Goal: Task Accomplishment & Management: Complete application form

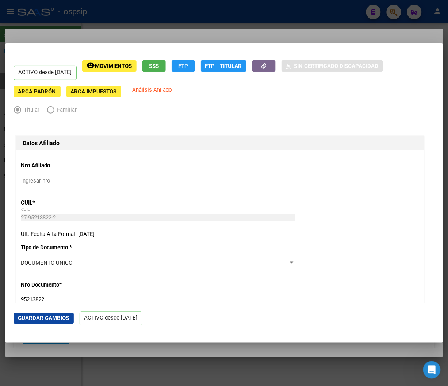
click at [245, 10] on div at bounding box center [224, 193] width 448 height 386
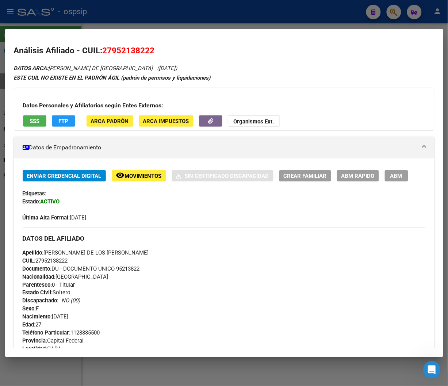
click at [393, 15] on div at bounding box center [224, 193] width 448 height 386
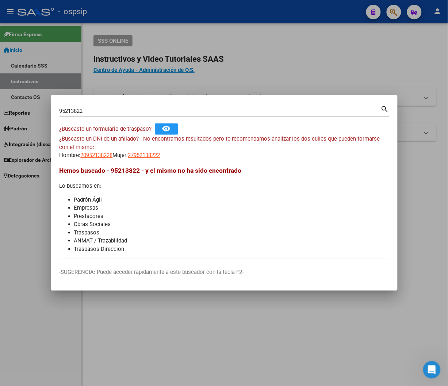
click at [86, 108] on input "95213822" at bounding box center [219, 111] width 321 height 7
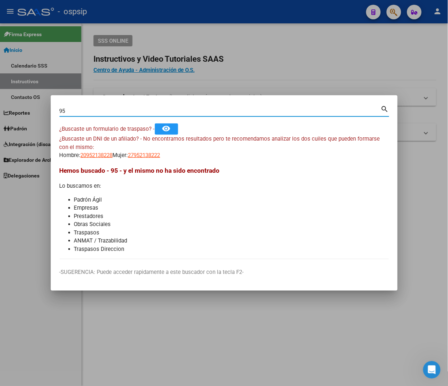
type input "9"
type input "36533011"
click at [382, 107] on mat-icon "search" at bounding box center [385, 108] width 8 height 9
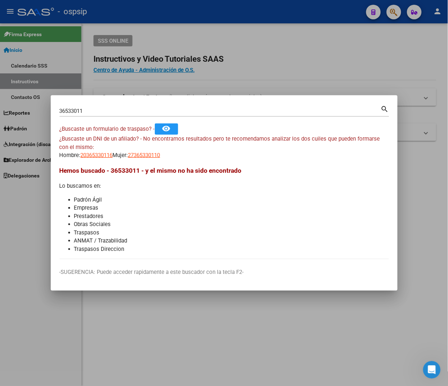
click at [101, 158] on app-link-go-to "20365330116" at bounding box center [97, 155] width 32 height 8
click at [100, 155] on span "20365330116" at bounding box center [97, 155] width 32 height 7
type textarea "20365330116"
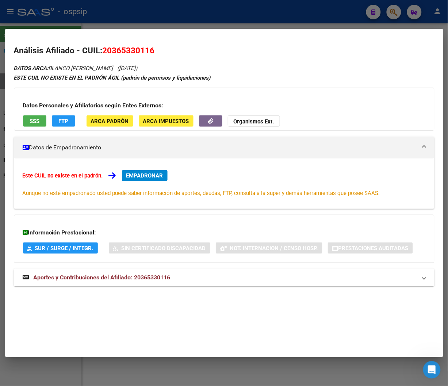
click at [140, 280] on span "Aportes y Contribuciones del Afiliado: 20365330116" at bounding box center [102, 277] width 137 height 7
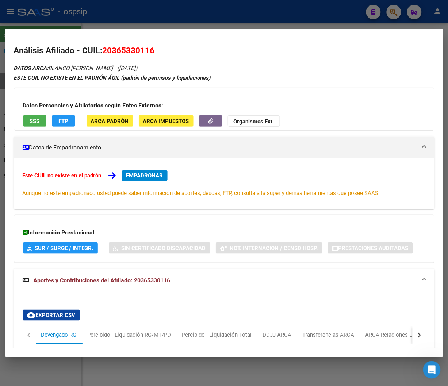
click at [391, 12] on div at bounding box center [224, 193] width 448 height 386
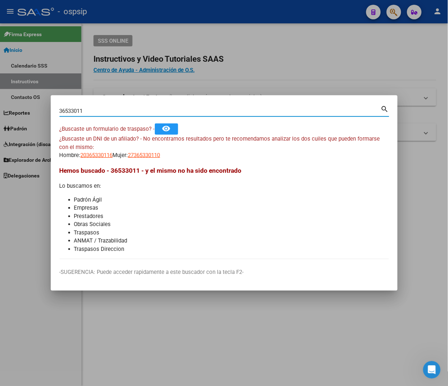
click at [95, 110] on input "36533011" at bounding box center [219, 111] width 321 height 7
type input "3"
type input "43853012"
click at [384, 109] on mat-icon "search" at bounding box center [385, 108] width 8 height 9
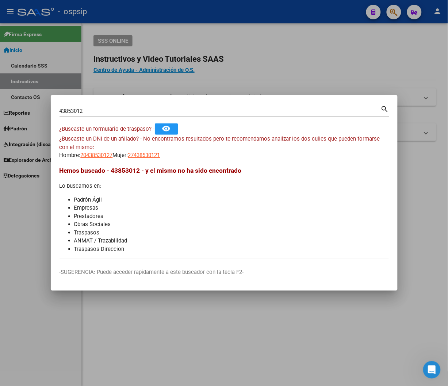
click at [388, 57] on div at bounding box center [224, 193] width 448 height 386
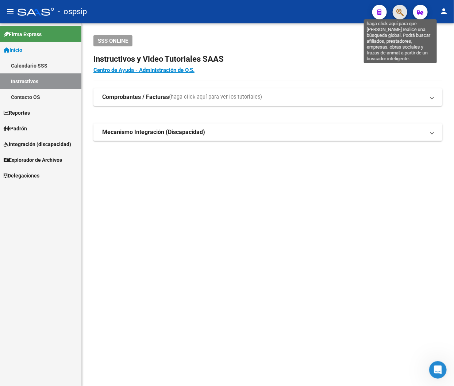
click at [396, 11] on icon "button" at bounding box center [399, 12] width 7 height 8
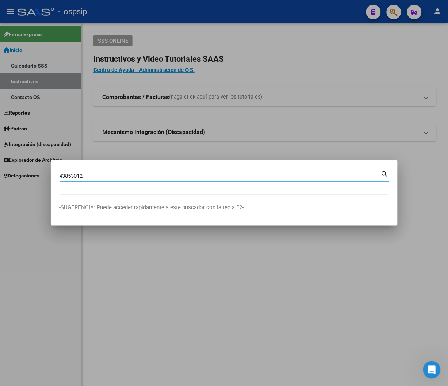
type input "43853012"
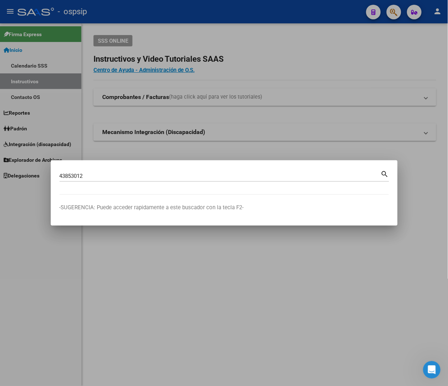
click at [384, 173] on mat-icon "search" at bounding box center [385, 173] width 8 height 9
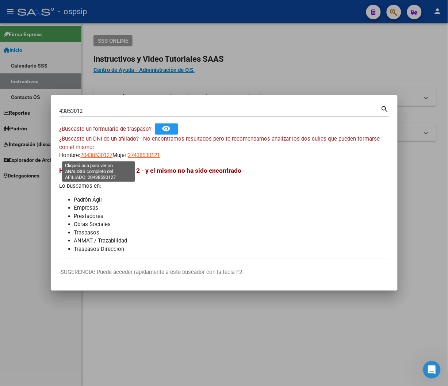
click at [104, 156] on span "20438530127" at bounding box center [97, 155] width 32 height 7
type textarea "20438530127"
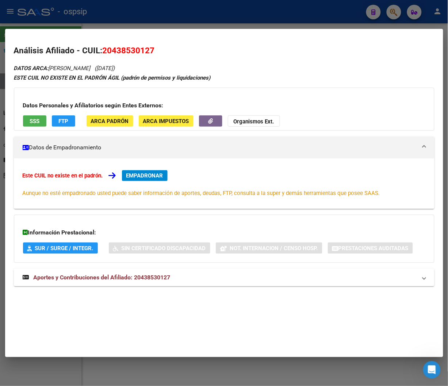
click at [132, 280] on span "Aportes y Contribuciones del Afiliado: 20438530127" at bounding box center [102, 277] width 137 height 7
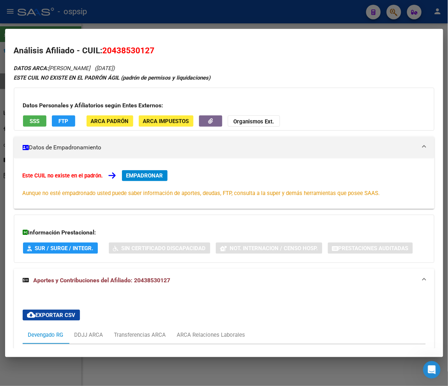
click at [157, 21] on div at bounding box center [224, 193] width 448 height 386
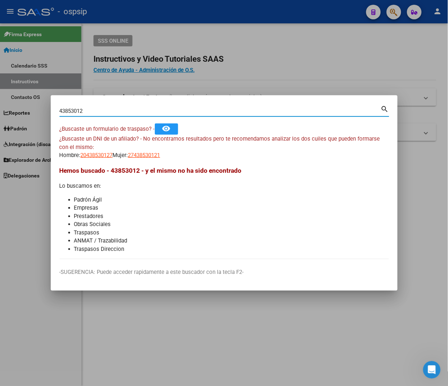
click at [88, 111] on input "43853012" at bounding box center [219, 111] width 321 height 7
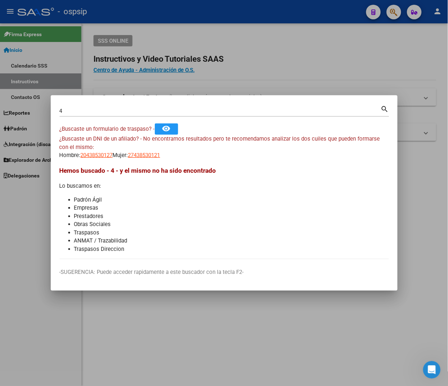
click at [64, 110] on input "4" at bounding box center [219, 111] width 321 height 7
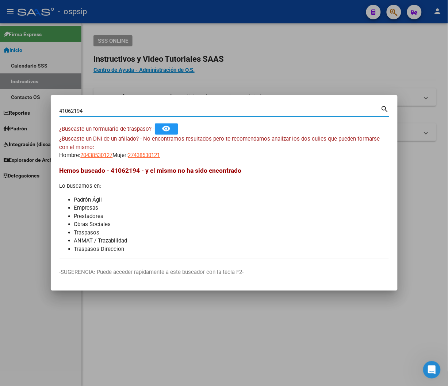
type input "41062194"
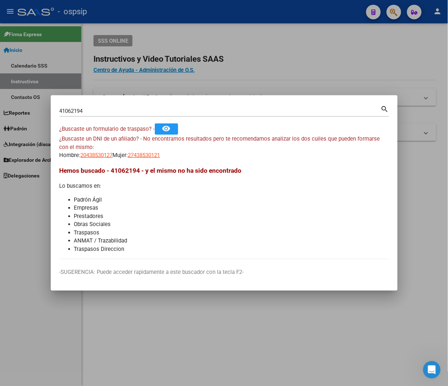
click at [383, 108] on mat-icon "search" at bounding box center [385, 108] width 8 height 9
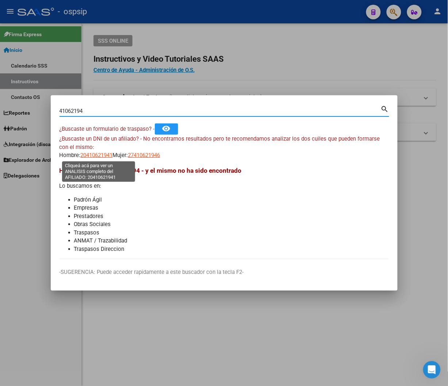
click at [96, 155] on span "20410621941" at bounding box center [97, 155] width 32 height 7
type textarea "20410621941"
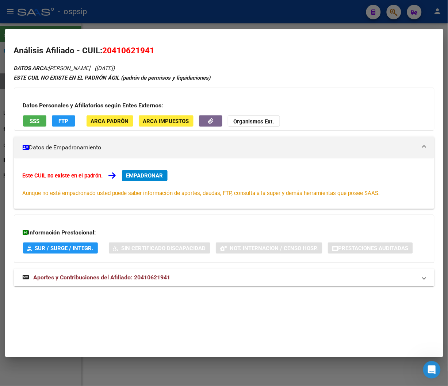
click at [129, 283] on mat-expansion-panel-header "Aportes y Contribuciones del Afiliado: 20410621941" at bounding box center [224, 278] width 420 height 18
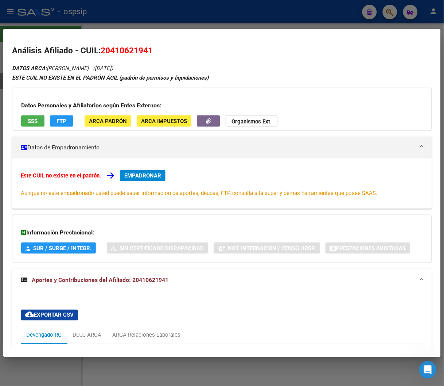
click at [147, 178] on span "EMPADRONAR" at bounding box center [142, 175] width 37 height 7
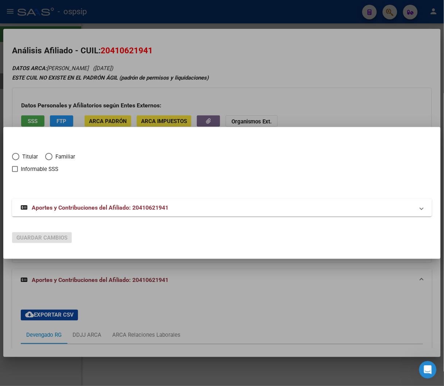
click at [14, 156] on span "Elija una opción" at bounding box center [15, 156] width 7 height 7
click at [14, 156] on input "Titular" at bounding box center [15, 156] width 7 height 7
radio input "true"
checkbox input "true"
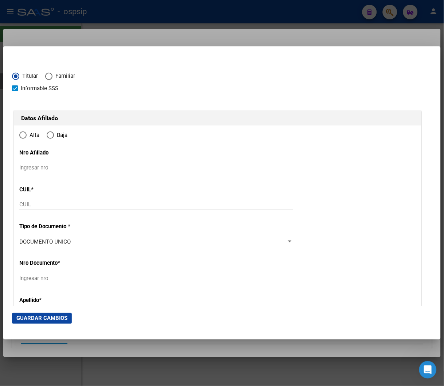
type input "20-41062194-1"
type input "41062194"
type input "MENDOZA"
type input "[PERSON_NAME]"
type input "[DATE]"
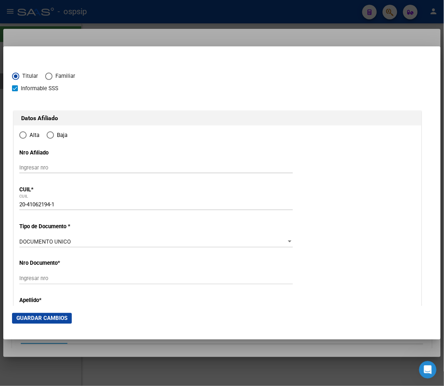
type input "[PERSON_NAME] (QUILMES)"
type input "1881"
type input "CALLE 833"
type input "643"
radio input "true"
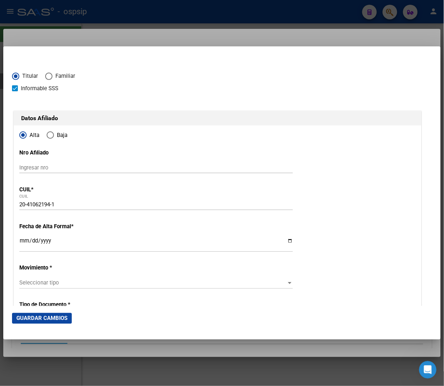
type input "[PERSON_NAME] (QUILMES)"
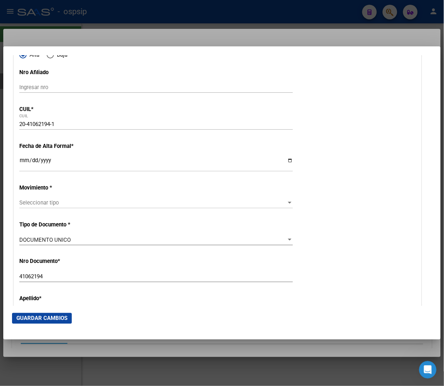
scroll to position [81, 0]
click at [22, 159] on input "Ingresar fecha" at bounding box center [156, 163] width 274 height 12
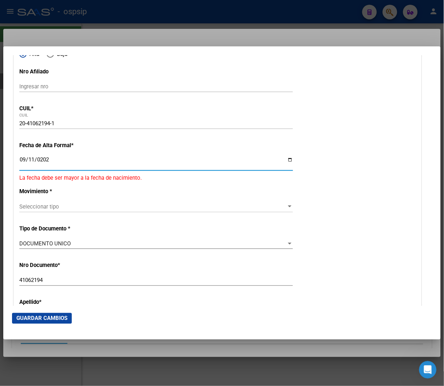
type input "[DATE]"
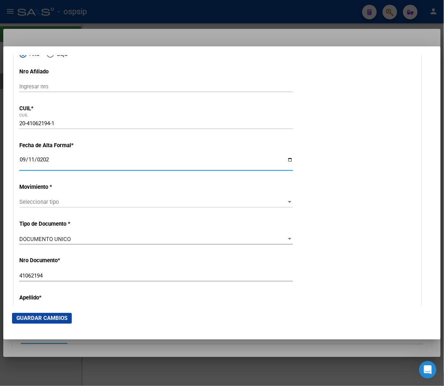
click at [263, 205] on span "Seleccionar tipo" at bounding box center [152, 202] width 267 height 7
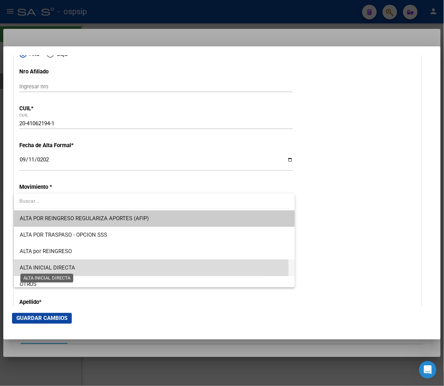
click at [43, 268] on span "ALTA INICIAL DIRECTA" at bounding box center [48, 267] width 56 height 7
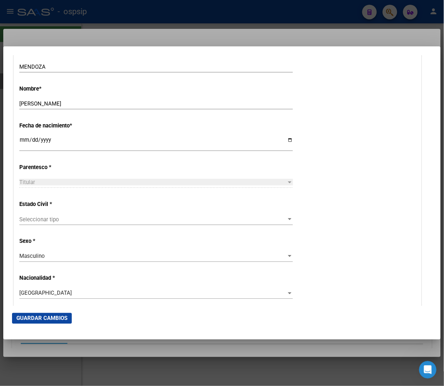
scroll to position [365, 0]
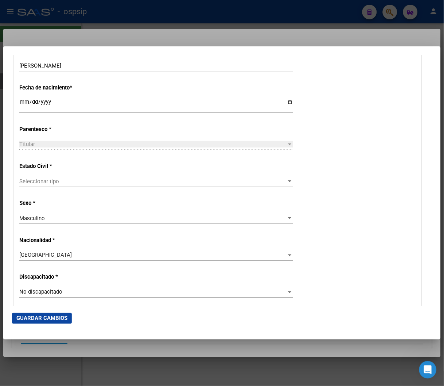
click at [42, 183] on span "Seleccionar tipo" at bounding box center [152, 181] width 267 height 7
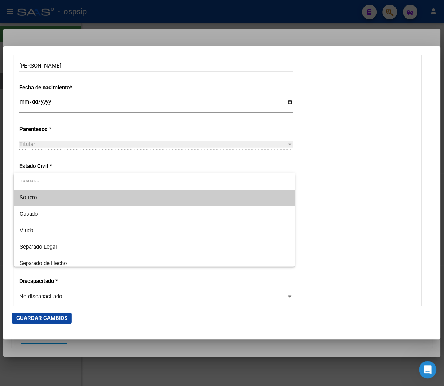
click at [49, 199] on span "Soltero" at bounding box center [155, 197] width 270 height 16
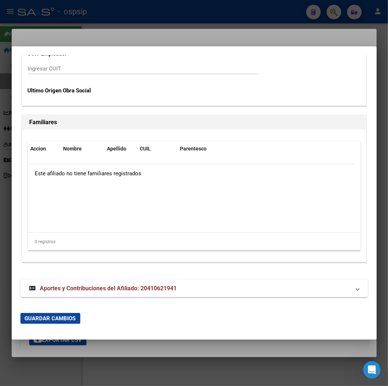
scroll to position [1448, 0]
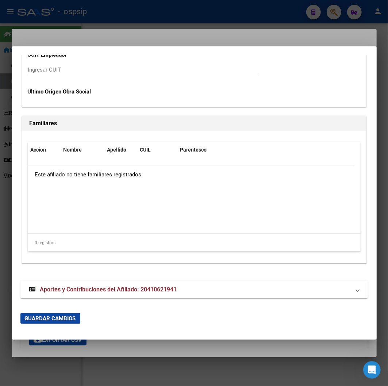
click at [204, 16] on div at bounding box center [194, 193] width 388 height 386
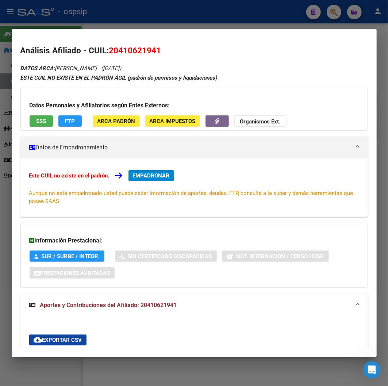
click at [211, 15] on div at bounding box center [194, 193] width 388 height 386
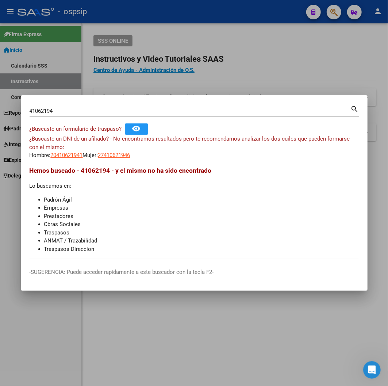
click at [221, 14] on div at bounding box center [194, 193] width 388 height 386
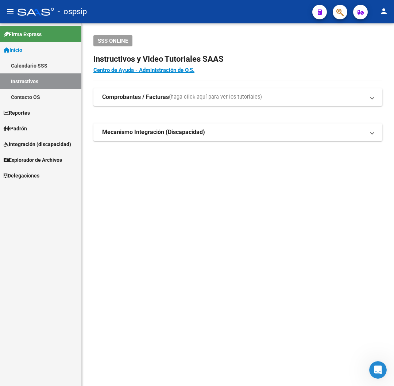
click at [340, 17] on span "button" at bounding box center [339, 12] width 7 height 15
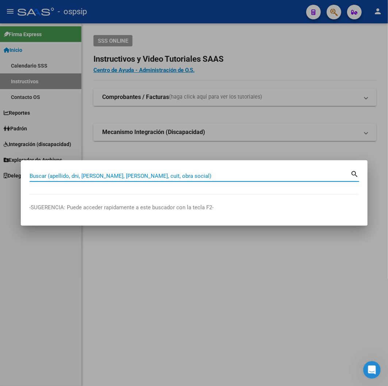
click at [42, 175] on input "Buscar (apellido, dni, [PERSON_NAME], [PERSON_NAME], cuit, obra social)" at bounding box center [190, 176] width 321 height 7
type input "30425012"
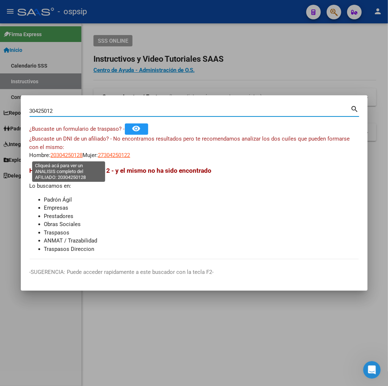
click at [65, 158] on span "20304250128" at bounding box center [67, 155] width 32 height 7
type textarea "20304250128"
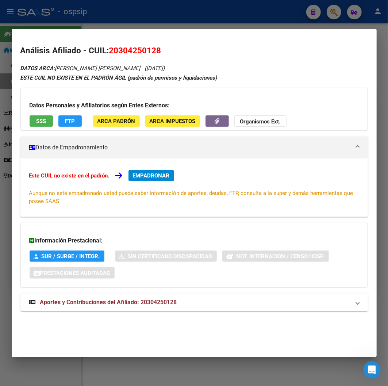
click at [110, 303] on span "Aportes y Contribuciones del Afiliado: 20304250128" at bounding box center [108, 302] width 137 height 7
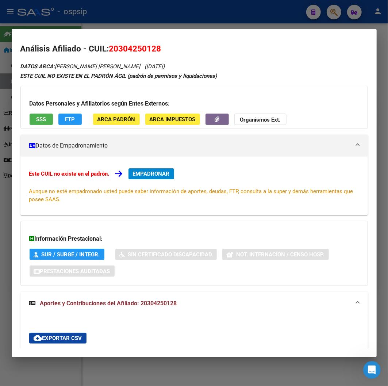
scroll to position [0, 0]
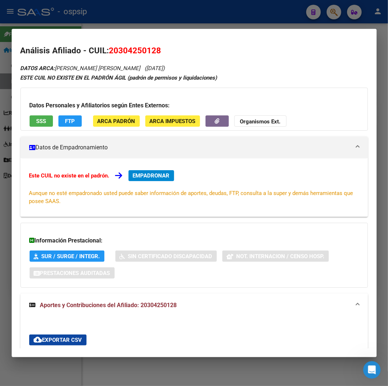
click at [153, 14] on div at bounding box center [194, 193] width 388 height 386
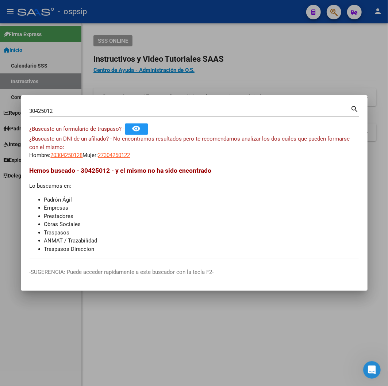
click at [60, 110] on input "30425012" at bounding box center [190, 111] width 321 height 7
type input "3"
type input "23134073"
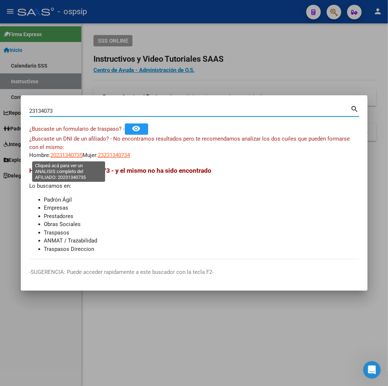
click at [69, 154] on span "20231340735" at bounding box center [67, 155] width 32 height 7
type textarea "20231340735"
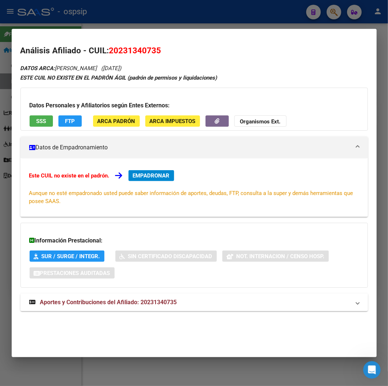
click at [135, 304] on span "Aportes y Contribuciones del Afiliado: 20231340735" at bounding box center [108, 302] width 137 height 7
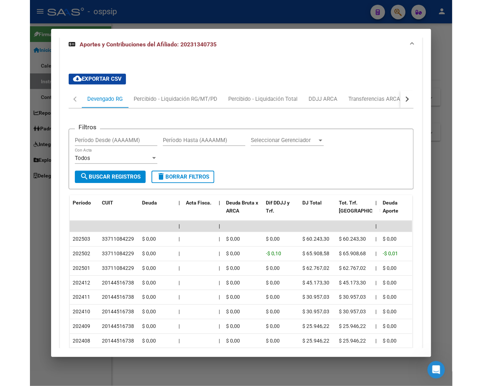
scroll to position [232, 0]
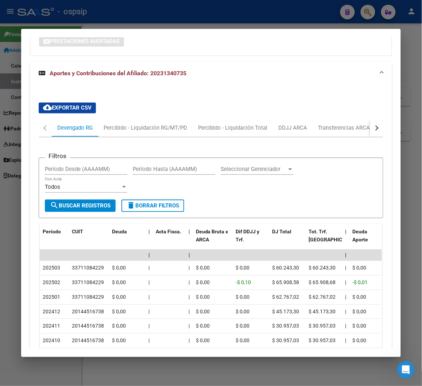
click at [0, 253] on div at bounding box center [211, 193] width 422 height 386
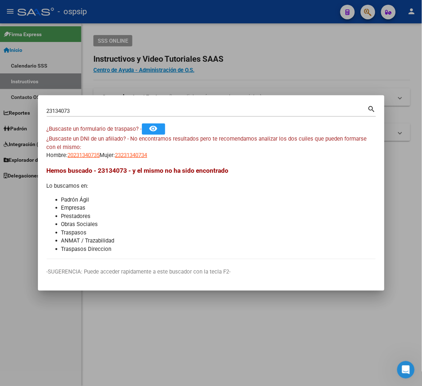
click at [264, 84] on div at bounding box center [211, 193] width 422 height 386
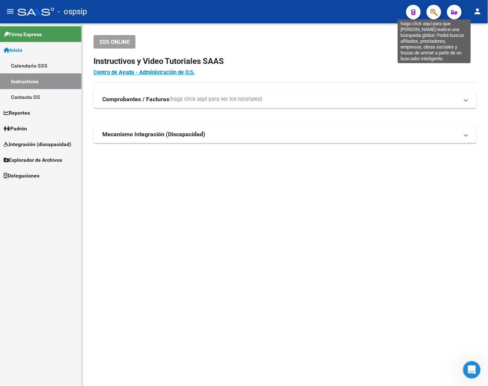
click at [433, 16] on icon "button" at bounding box center [433, 12] width 7 height 8
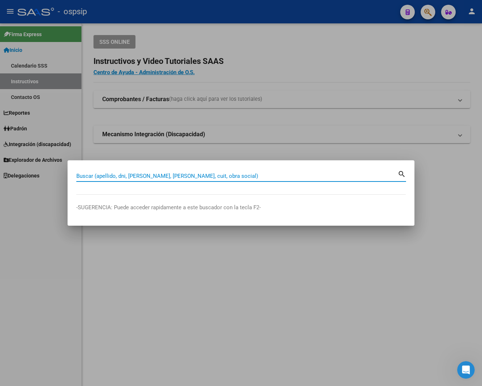
click at [112, 177] on input "Buscar (apellido, dni, [PERSON_NAME], [PERSON_NAME], cuit, obra social)" at bounding box center [236, 176] width 321 height 7
type input "43853012"
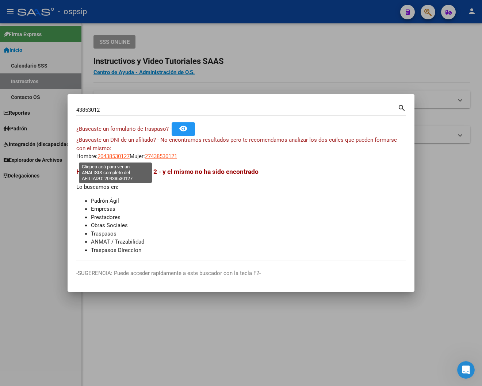
click at [103, 154] on span "20438530127" at bounding box center [113, 156] width 32 height 7
type textarea "20438530127"
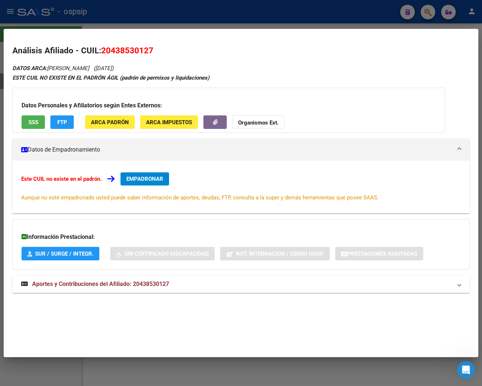
click at [138, 285] on span "Aportes y Contribuciones del Afiliado: 20438530127" at bounding box center [100, 283] width 137 height 7
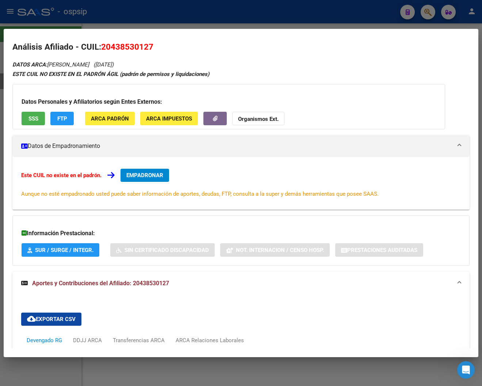
scroll to position [0, 0]
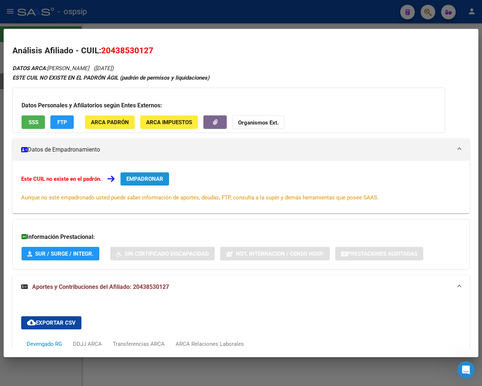
click at [145, 180] on span "EMPADRONAR" at bounding box center [144, 179] width 37 height 7
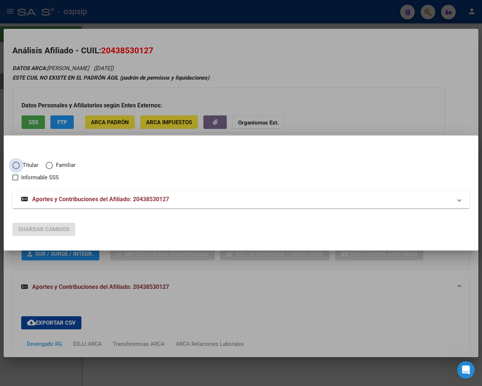
click at [15, 166] on span "Elija una opción" at bounding box center [15, 165] width 7 height 7
click at [15, 166] on input "Titular" at bounding box center [15, 165] width 7 height 7
radio input "true"
checkbox input "true"
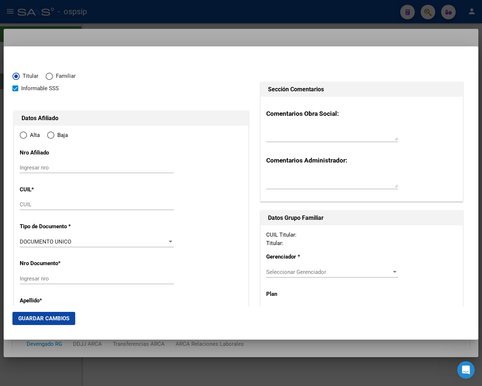
type input "20-43853012-7"
type input "43853012"
type input "[PERSON_NAME]"
type input "[DATE]"
type input "BERAZATEGUI"
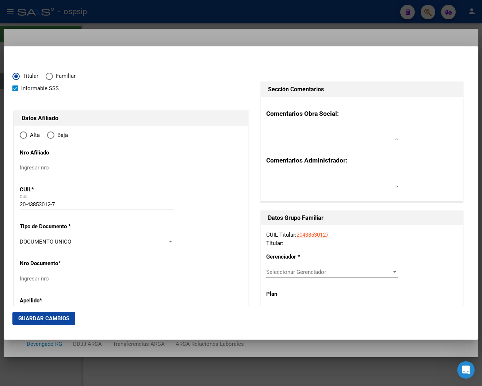
type input "1884"
type input "29"
type input "5840"
radio input "true"
type input "BERAZATEGUI"
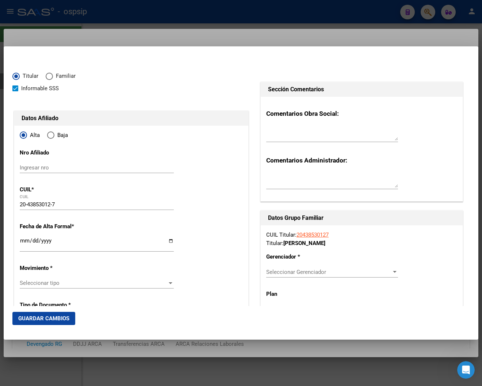
scroll to position [41, 0]
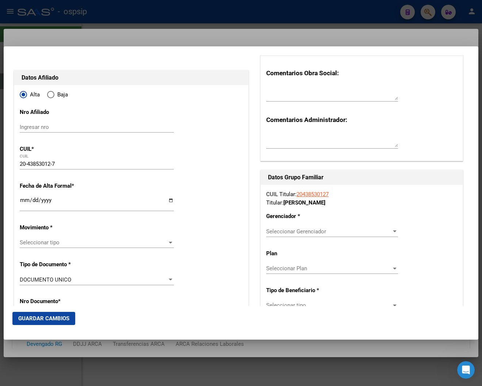
click at [21, 201] on input "Ingresar fecha" at bounding box center [97, 203] width 154 height 12
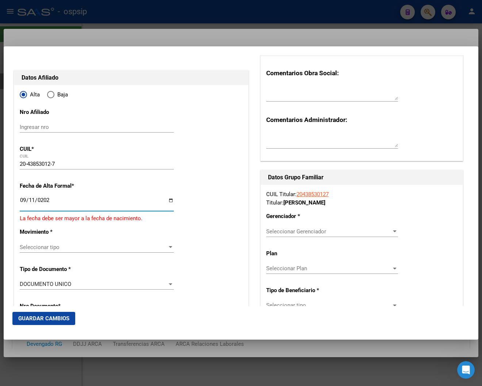
type input "[DATE]"
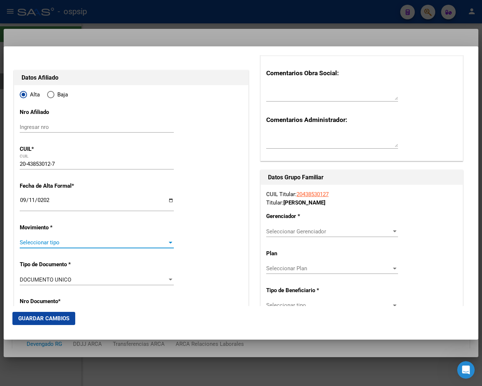
click at [162, 242] on span "Seleccionar tipo" at bounding box center [93, 242] width 147 height 7
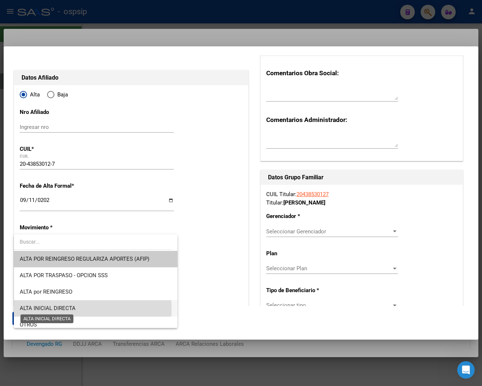
click at [67, 309] on span "ALTA INICIAL DIRECTA" at bounding box center [48, 308] width 56 height 7
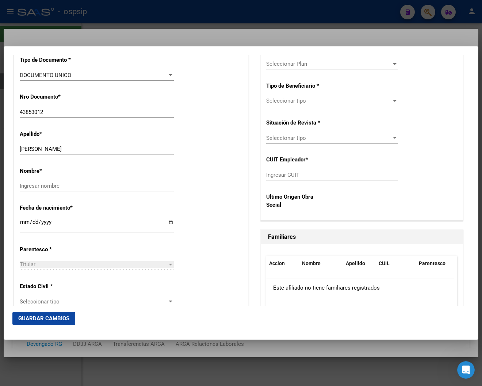
scroll to position [284, 0]
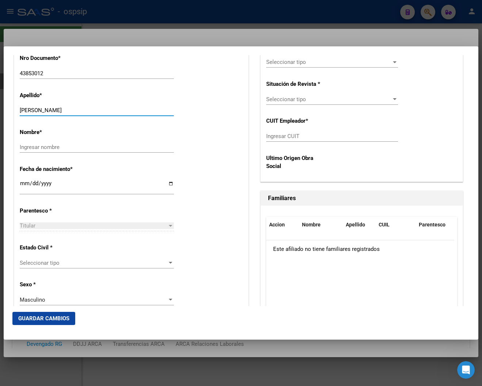
drag, startPoint x: 45, startPoint y: 109, endPoint x: 99, endPoint y: 109, distance: 53.6
click at [99, 109] on input "[PERSON_NAME]" at bounding box center [97, 110] width 154 height 7
type input "MENDOZA"
paste input "[PERSON_NAME]"
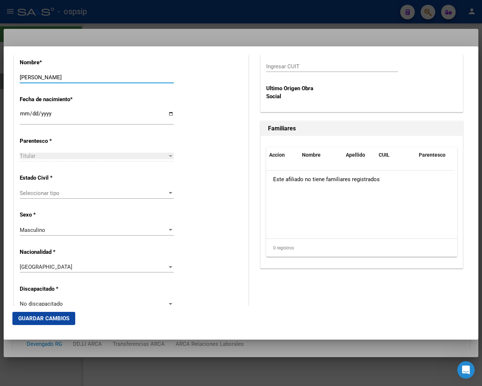
scroll to position [365, 0]
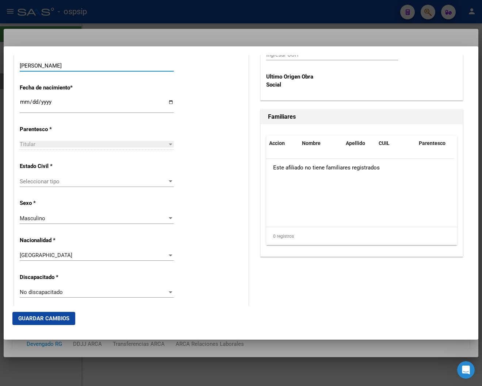
type input "[PERSON_NAME]"
click at [158, 182] on span "Seleccionar tipo" at bounding box center [93, 181] width 147 height 7
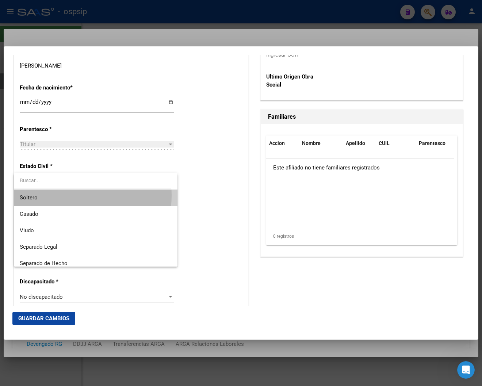
click at [59, 195] on span "Soltero" at bounding box center [95, 197] width 151 height 16
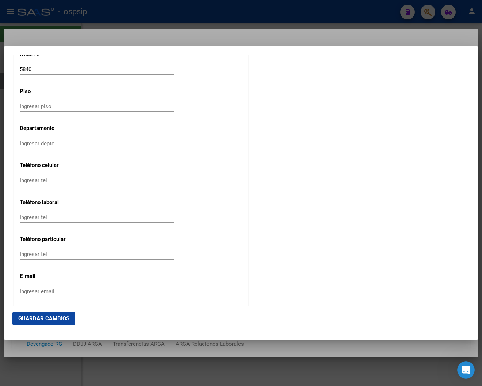
scroll to position [898, 0]
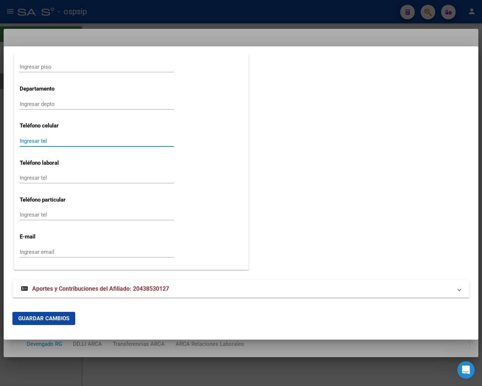
click at [29, 139] on input "Ingresar tel" at bounding box center [97, 141] width 154 height 7
type input "1127366256"
click at [51, 320] on span "Guardar Cambios" at bounding box center [43, 318] width 51 height 7
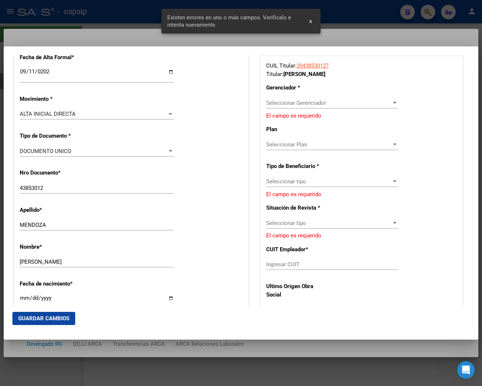
scroll to position [169, 0]
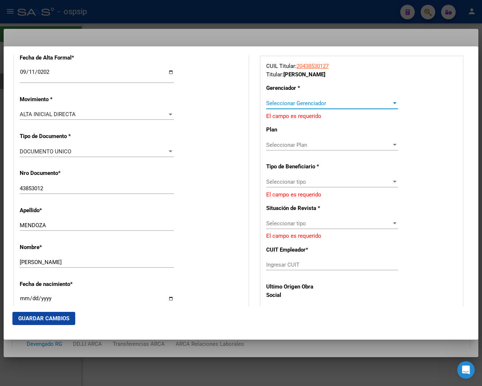
click at [382, 103] on span "Seleccionar Gerenciador" at bounding box center [328, 103] width 125 height 7
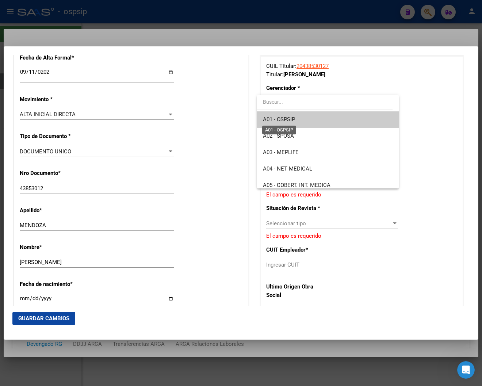
click at [275, 117] on span "A01 - OSPSIP" at bounding box center [279, 119] width 32 height 7
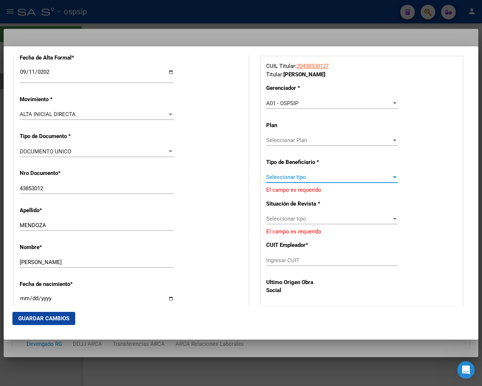
click at [373, 180] on span "Seleccionar tipo" at bounding box center [328, 177] width 125 height 7
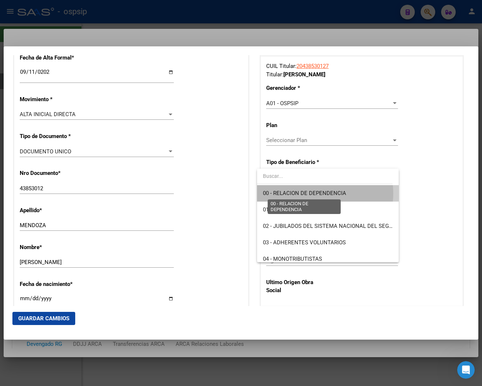
click at [319, 193] on span "00 - RELACION DE DEPENDENCIA" at bounding box center [304, 193] width 83 height 7
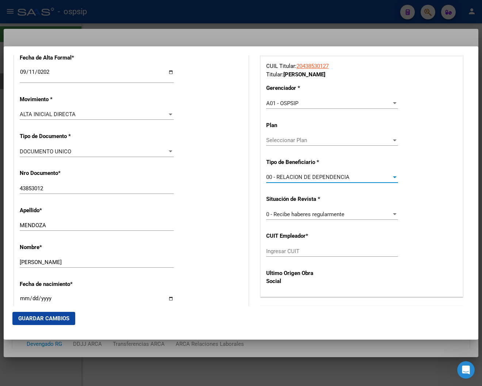
type input "30-66231514-8"
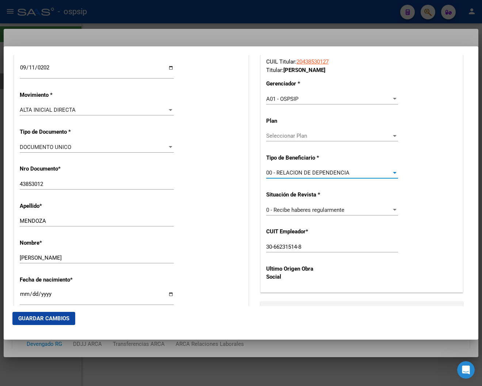
scroll to position [203, 0]
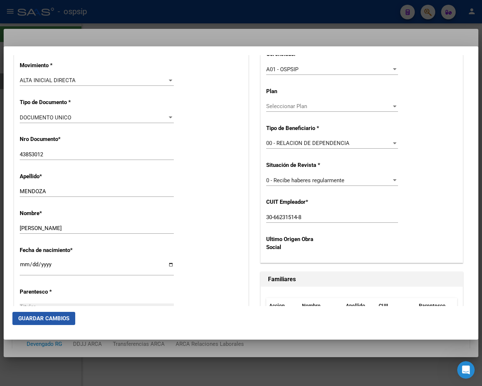
click at [52, 317] on span "Guardar Cambios" at bounding box center [43, 318] width 51 height 7
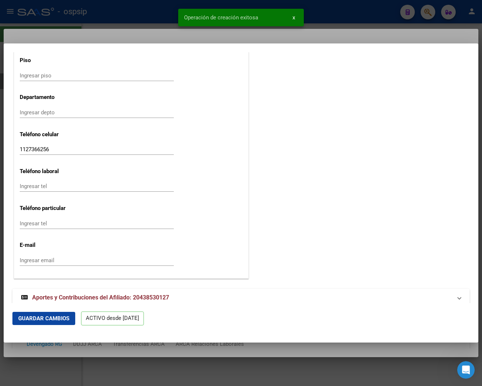
scroll to position [847, 0]
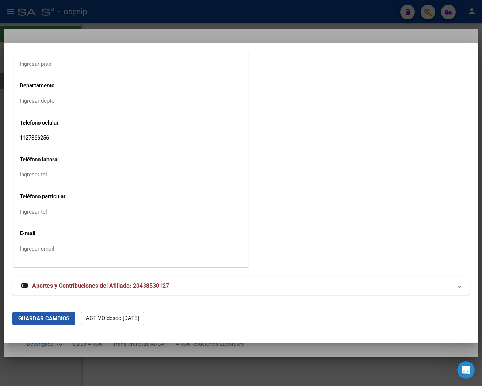
click at [36, 316] on span "Guardar Cambios" at bounding box center [43, 318] width 51 height 7
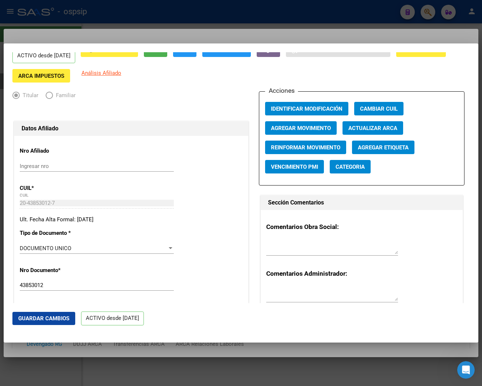
scroll to position [0, 0]
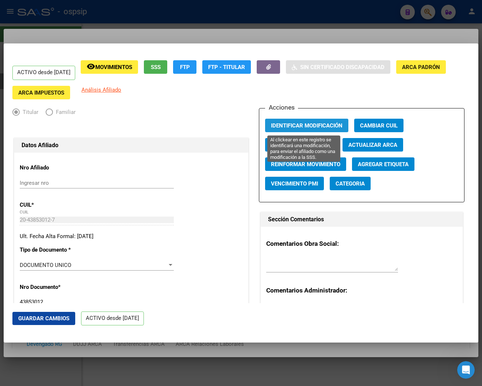
click at [304, 128] on span "Identificar Modificación" at bounding box center [307, 125] width 72 height 7
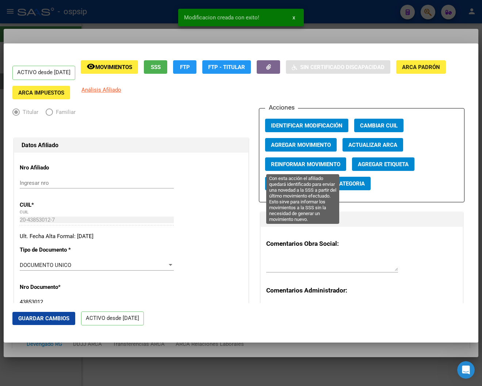
click at [303, 166] on span "Reinformar Movimiento" at bounding box center [305, 164] width 69 height 7
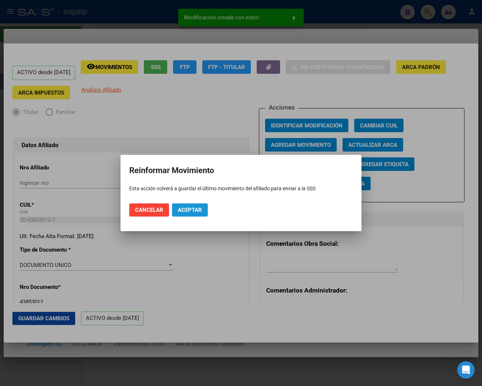
click at [192, 212] on span "Aceptar" at bounding box center [190, 210] width 24 height 7
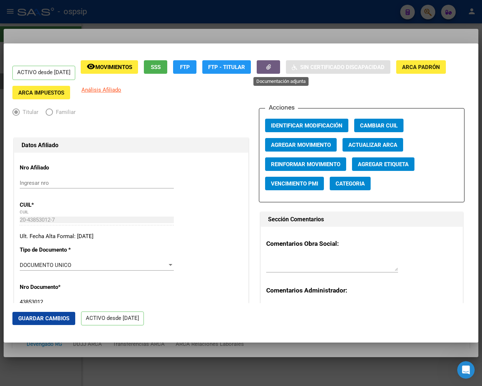
click at [271, 68] on icon "button" at bounding box center [268, 66] width 5 height 5
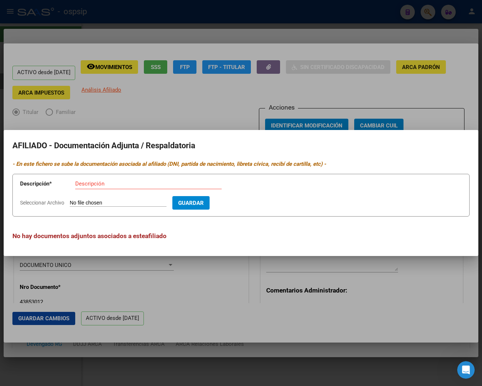
click at [114, 203] on input "Seleccionar Archivo" at bounding box center [118, 203] width 97 height 7
type input "C:\fakepath\1000075853.jpg"
click at [97, 180] on input "Descripción" at bounding box center [148, 183] width 146 height 7
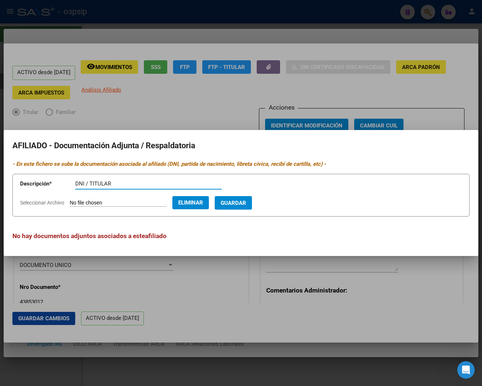
type input "DNI / TITULAR"
click at [240, 203] on span "Guardar" at bounding box center [233, 203] width 26 height 7
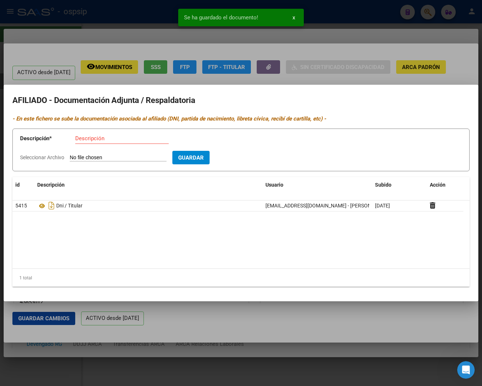
click at [93, 156] on input "Seleccionar Archivo" at bounding box center [118, 157] width 97 height 7
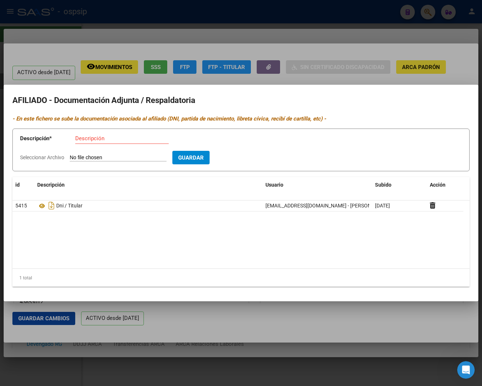
type input "C:\fakepath\SUE20-43853012-720250830662315148-3.pdf"
click at [101, 138] on input "Descripción" at bounding box center [121, 138] width 93 height 7
type input "RECIBO [PERSON_NAME]"
click at [239, 159] on span "Guardar" at bounding box center [233, 157] width 26 height 7
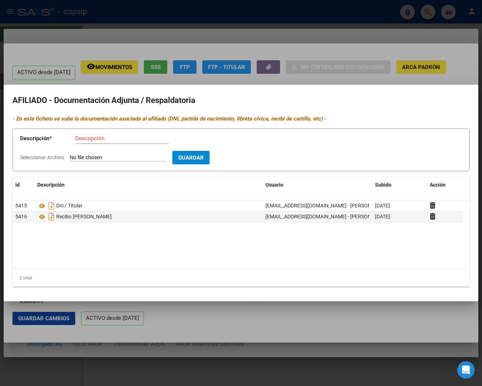
click at [336, 16] on div at bounding box center [241, 193] width 482 height 386
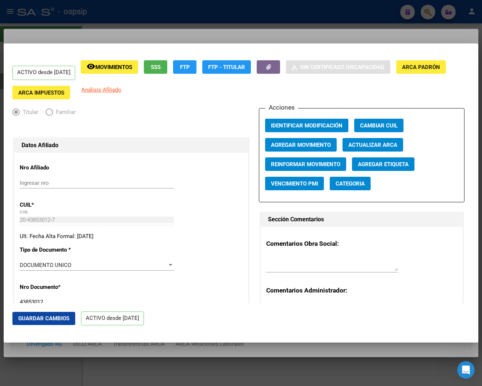
click at [335, 16] on div at bounding box center [241, 193] width 482 height 386
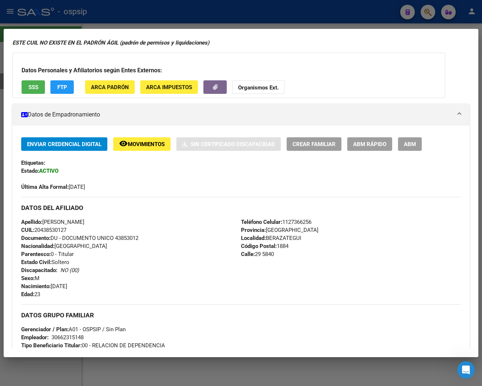
scroll to position [81, 0]
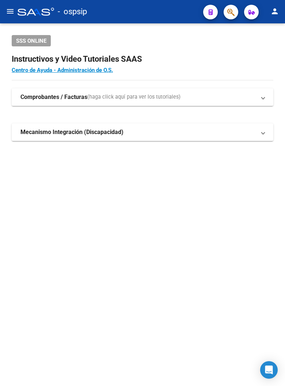
click at [227, 12] on icon "button" at bounding box center [230, 12] width 7 height 8
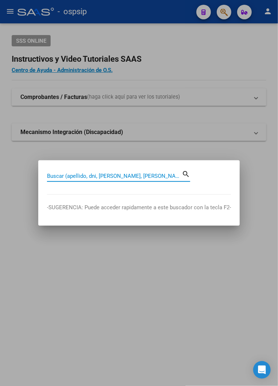
click at [78, 177] on input "Buscar (apellido, dni, [PERSON_NAME], [PERSON_NAME], cuit, obra social)" at bounding box center [114, 176] width 135 height 7
click at [186, 173] on mat-icon "search" at bounding box center [186, 173] width 8 height 9
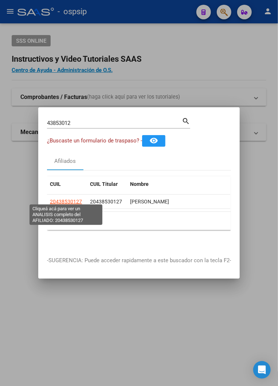
click at [72, 199] on span "20438530127" at bounding box center [66, 202] width 32 height 6
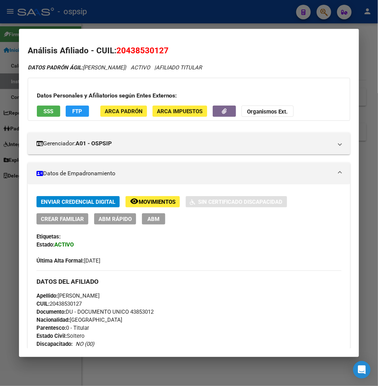
click at [284, 16] on div at bounding box center [189, 193] width 378 height 386
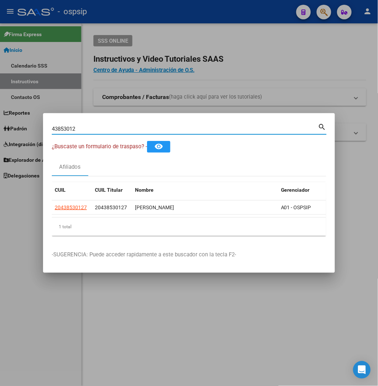
click at [56, 126] on input "43853012" at bounding box center [185, 129] width 266 height 7
type input "4"
type input "14096482"
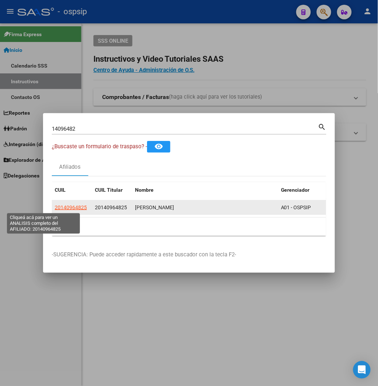
click at [55, 207] on span "20140964825" at bounding box center [71, 207] width 32 height 6
type textarea "20140964825"
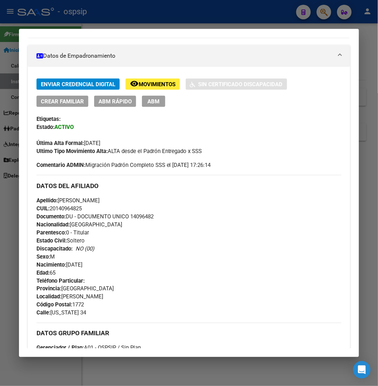
scroll to position [122, 0]
